Goal: Task Accomplishment & Management: Use online tool/utility

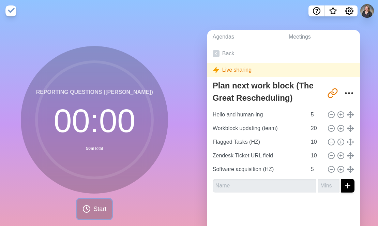
click at [93, 205] on span "Start" at bounding box center [99, 208] width 13 height 9
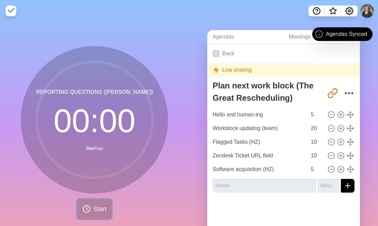
click at [88, 209] on icon at bounding box center [86, 208] width 8 height 8
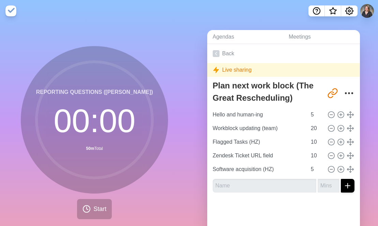
click at [9, 12] on img at bounding box center [10, 10] width 11 height 11
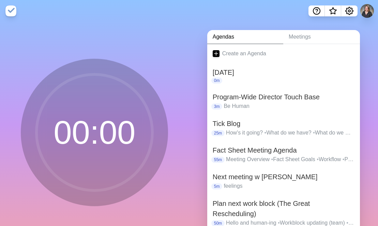
click at [10, 9] on img at bounding box center [10, 10] width 11 height 11
click at [11, 12] on img at bounding box center [10, 10] width 11 height 11
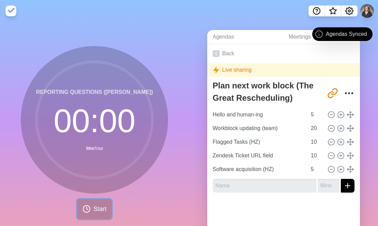
click at [94, 207] on span "Start" at bounding box center [99, 208] width 13 height 9
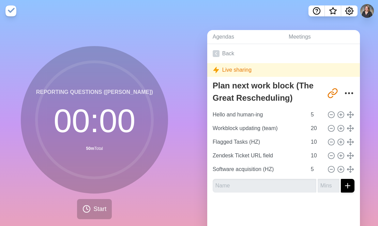
click at [263, 71] on div "Live sharing" at bounding box center [283, 70] width 153 height 14
click at [223, 72] on div "Live sharing" at bounding box center [283, 70] width 153 height 14
click at [208, 72] on div "Live sharing" at bounding box center [283, 70] width 153 height 14
click at [214, 71] on polygon at bounding box center [215, 70] width 5 height 6
click at [352, 12] on icon "Settings" at bounding box center [349, 10] width 7 height 7
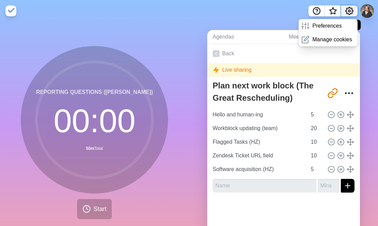
click at [349, 12] on circle "Settings" at bounding box center [349, 11] width 2 height 2
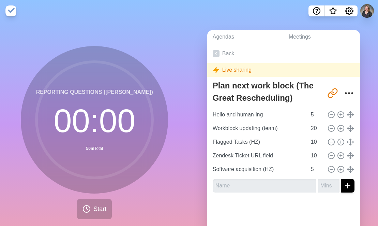
click at [186, 15] on nav at bounding box center [189, 11] width 378 height 22
click at [305, 37] on link "Meetings" at bounding box center [321, 37] width 77 height 14
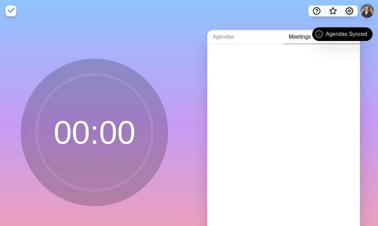
click at [302, 40] on link "Meetings" at bounding box center [321, 37] width 77 height 14
click at [232, 41] on link "Agendas" at bounding box center [245, 37] width 76 height 14
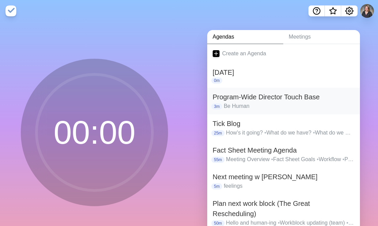
click at [268, 98] on h2 "Program-Wide Director Touch Base" at bounding box center [284, 97] width 142 height 10
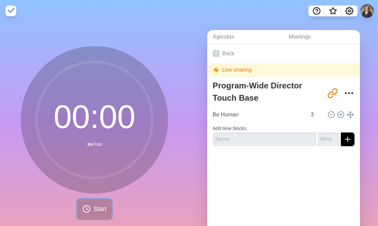
click at [94, 205] on button "Start" at bounding box center [94, 209] width 35 height 20
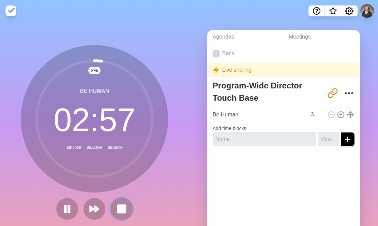
click at [122, 212] on rect at bounding box center [122, 208] width 8 height 8
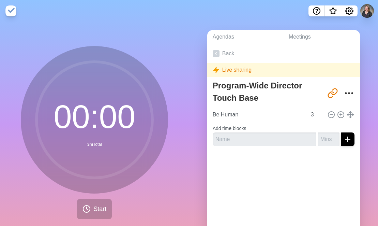
click at [10, 9] on img at bounding box center [10, 10] width 11 height 11
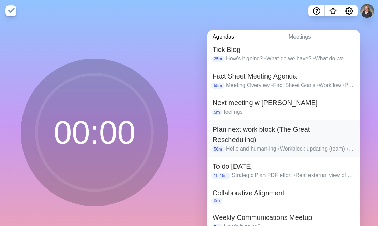
scroll to position [28, 0]
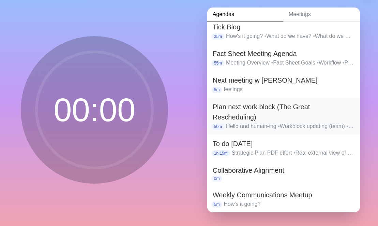
click at [265, 106] on h2 "Plan next work block (The Great Rescheduling)" at bounding box center [284, 112] width 142 height 20
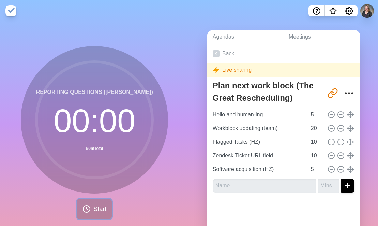
click at [85, 211] on icon at bounding box center [86, 208] width 8 height 8
click at [102, 214] on button "Start" at bounding box center [94, 209] width 35 height 20
click at [93, 210] on span "Start" at bounding box center [99, 208] width 13 height 9
click at [90, 210] on button "Start" at bounding box center [94, 209] width 35 height 20
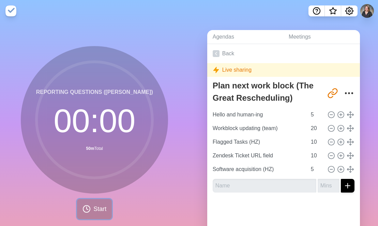
click at [90, 210] on button "Start" at bounding box center [94, 209] width 35 height 20
click at [344, 91] on icon "More" at bounding box center [349, 93] width 11 height 11
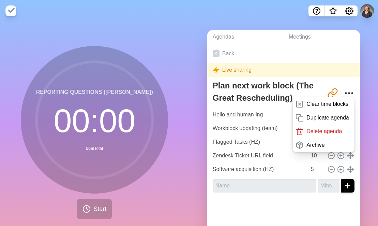
drag, startPoint x: 273, startPoint y: 17, endPoint x: 266, endPoint y: 23, distance: 9.4
click at [273, 17] on nav at bounding box center [189, 11] width 378 height 22
click at [169, 30] on div "Reporting questions (Henry) 00 : 00 50m Total Start" at bounding box center [94, 135] width 189 height 226
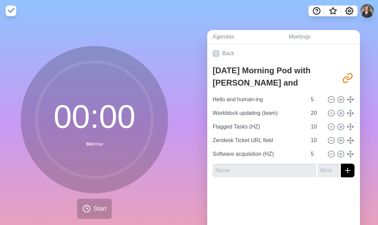
click at [128, 35] on div "00 : 00 50m Total Start" at bounding box center [94, 135] width 189 height 226
click at [98, 209] on span "Start" at bounding box center [99, 208] width 13 height 9
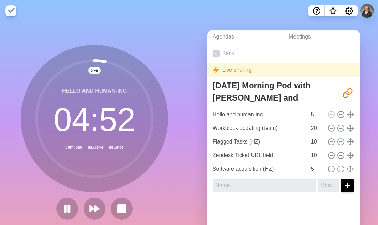
click at [232, 70] on div "Live sharing" at bounding box center [283, 70] width 153 height 14
click at [91, 12] on nav at bounding box center [189, 11] width 378 height 22
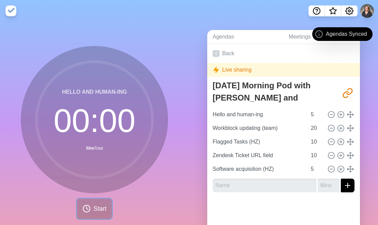
click at [96, 211] on span "Start" at bounding box center [99, 208] width 13 height 9
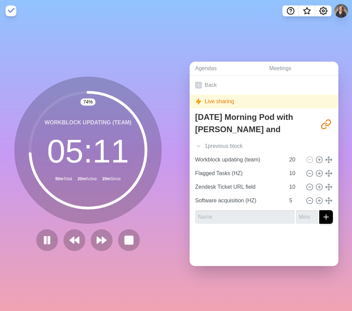
click at [216, 29] on div "Agendas Meetings Back Live sharing [DATE] Morning Pod with [PERSON_NAME] and [P…" at bounding box center [264, 166] width 176 height 289
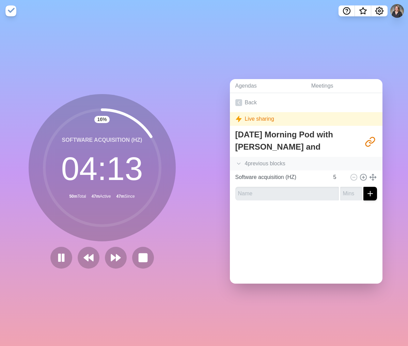
click at [236, 162] on icon at bounding box center [239, 163] width 7 height 7
